Goal: Task Accomplishment & Management: Manage account settings

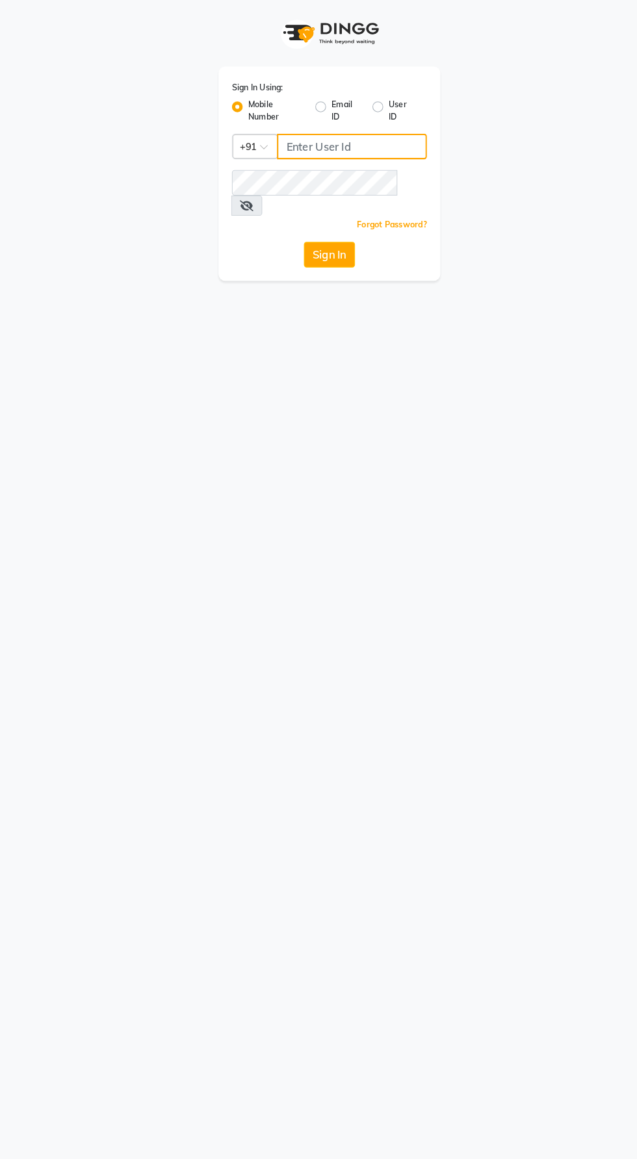
click at [296, 144] on input "Username" at bounding box center [340, 141] width 145 height 25
type input "9987786288"
click at [294, 234] on button "Sign In" at bounding box center [318, 246] width 49 height 25
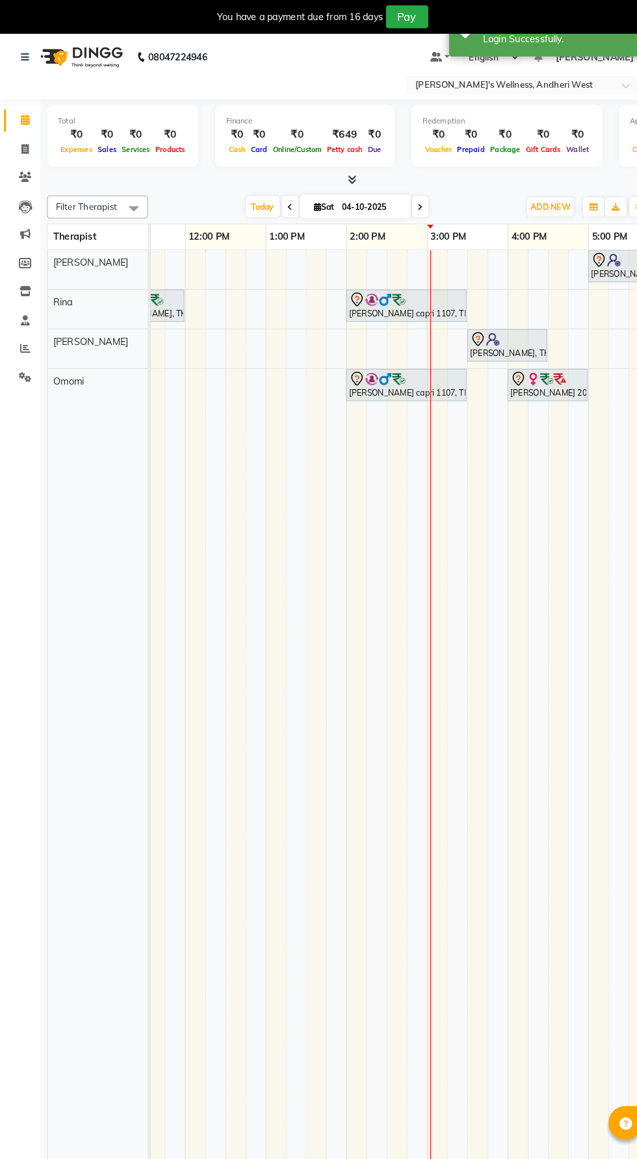
scroll to position [0, 348]
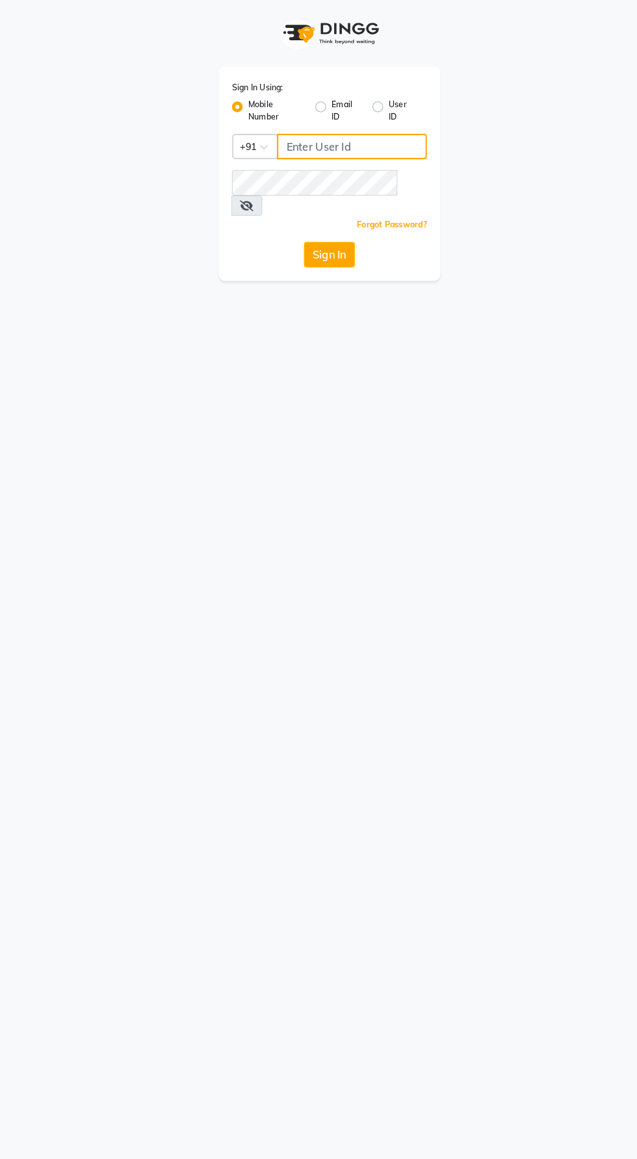
click at [310, 146] on input "Username" at bounding box center [340, 141] width 145 height 25
type input "9987786288"
click at [294, 234] on button "Sign In" at bounding box center [318, 246] width 49 height 25
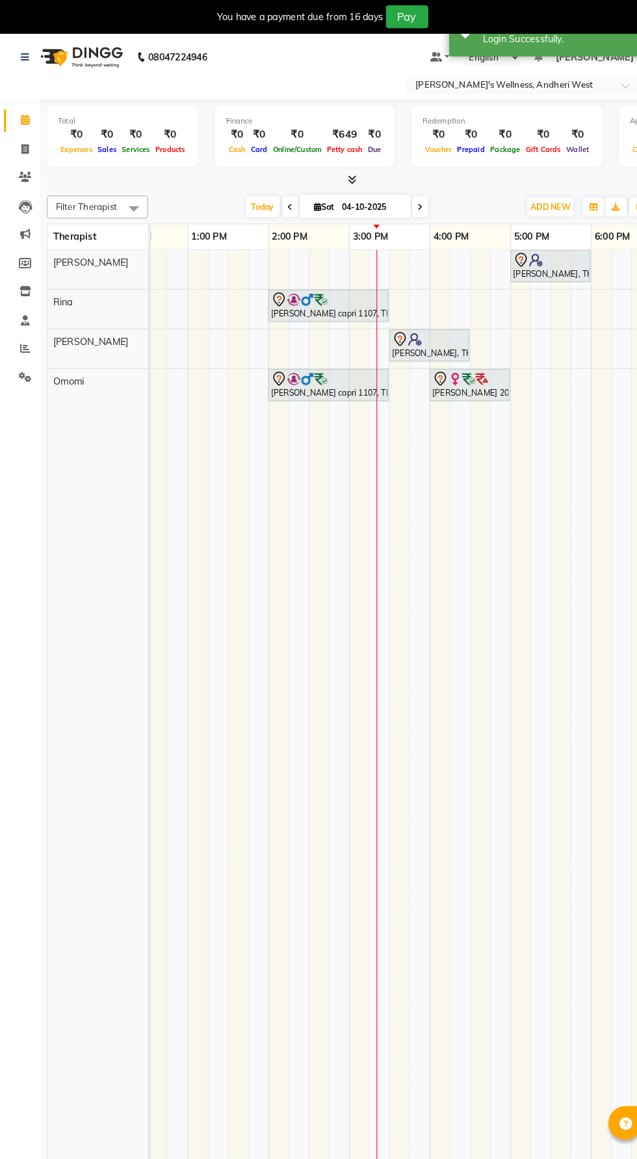
scroll to position [0, 435]
